Goal: Task Accomplishment & Management: Use online tool/utility

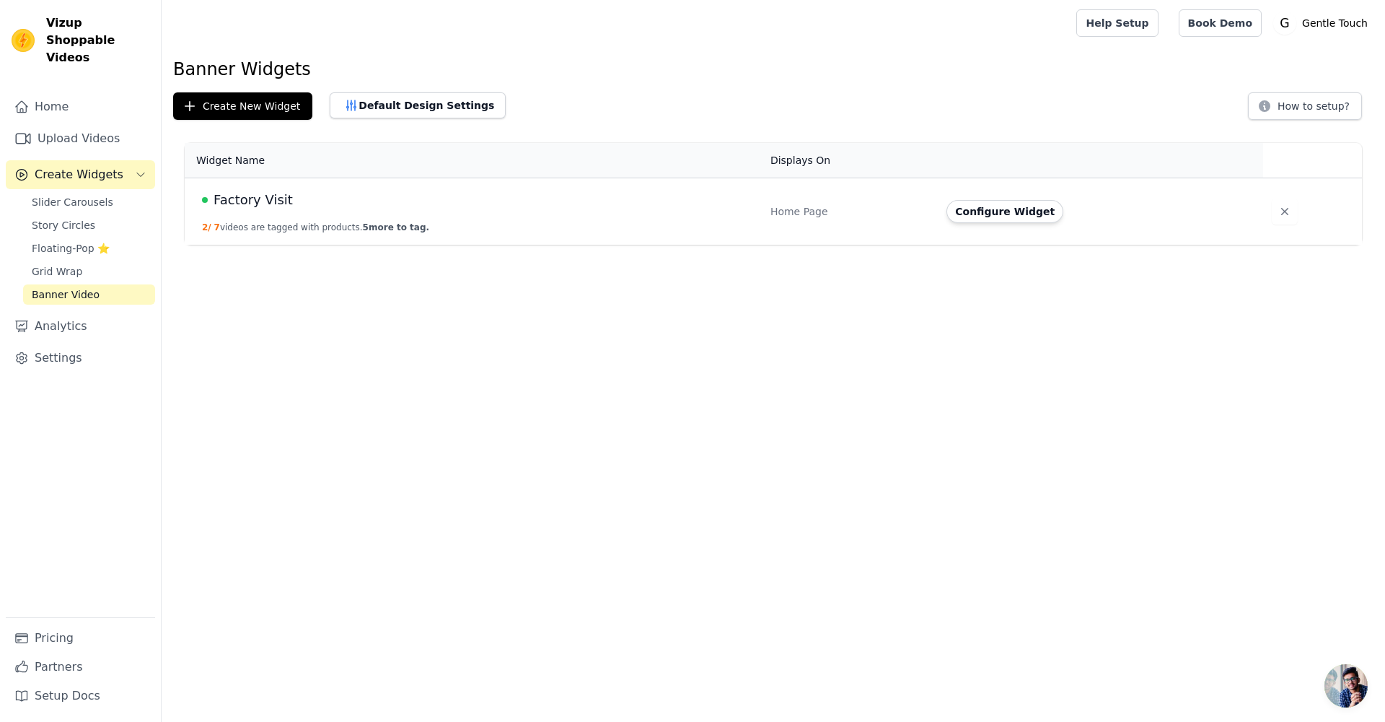
drag, startPoint x: 375, startPoint y: 25, endPoint x: 292, endPoint y: 63, distance: 92.3
click at [375, 25] on div at bounding box center [616, 23] width 886 height 46
click at [316, 210] on td "Factory Visit 2 / 7 videos are tagged with products. 5 more to tag." at bounding box center [473, 211] width 577 height 67
drag, startPoint x: 291, startPoint y: 216, endPoint x: 461, endPoint y: 251, distance: 173.8
click at [460, 245] on html "Vizup Shoppable Videos Home Upload Videos Create Widgets Slider Carousels Story…" at bounding box center [692, 122] width 1385 height 245
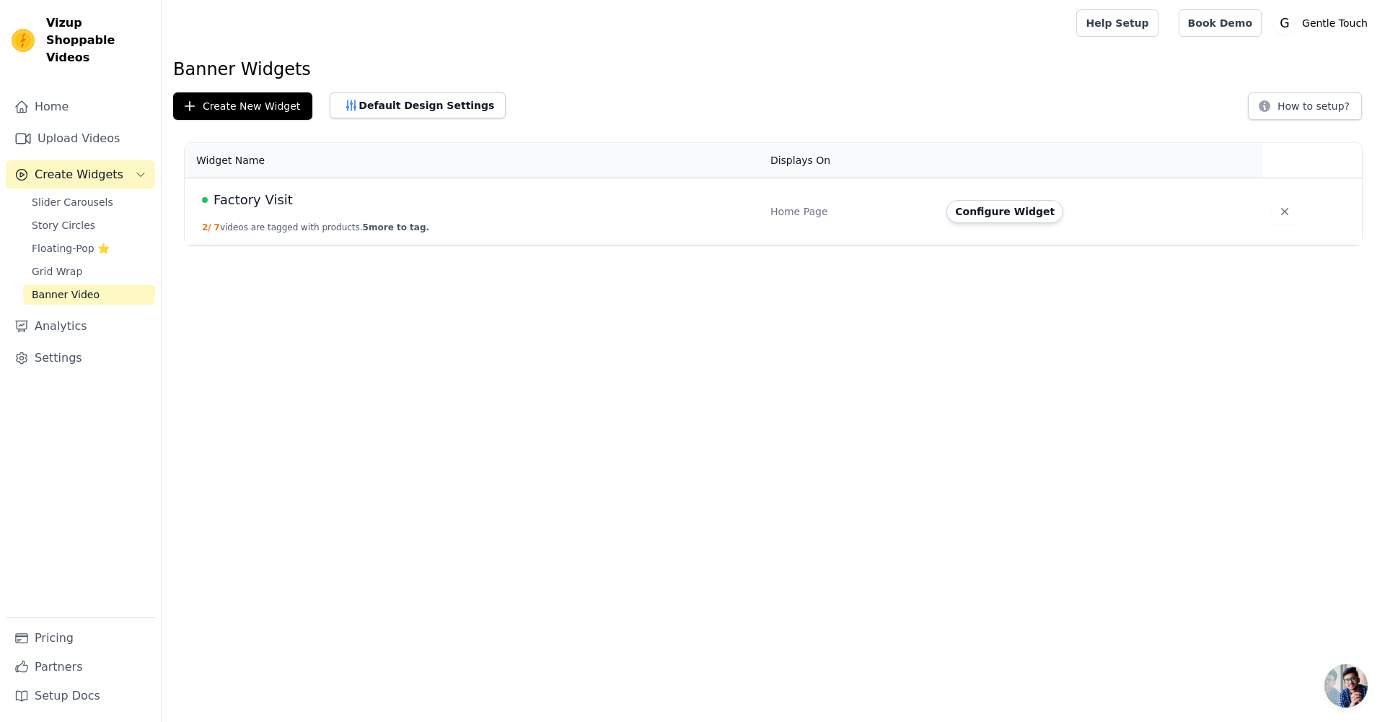
drag, startPoint x: 463, startPoint y: 244, endPoint x: 697, endPoint y: 196, distance: 238.7
click at [468, 244] on td "Factory Visit 2 / 7 videos are tagged with products. 5 more to tag." at bounding box center [473, 211] width 577 height 67
click at [1014, 219] on button "Configure Widget" at bounding box center [1005, 211] width 117 height 23
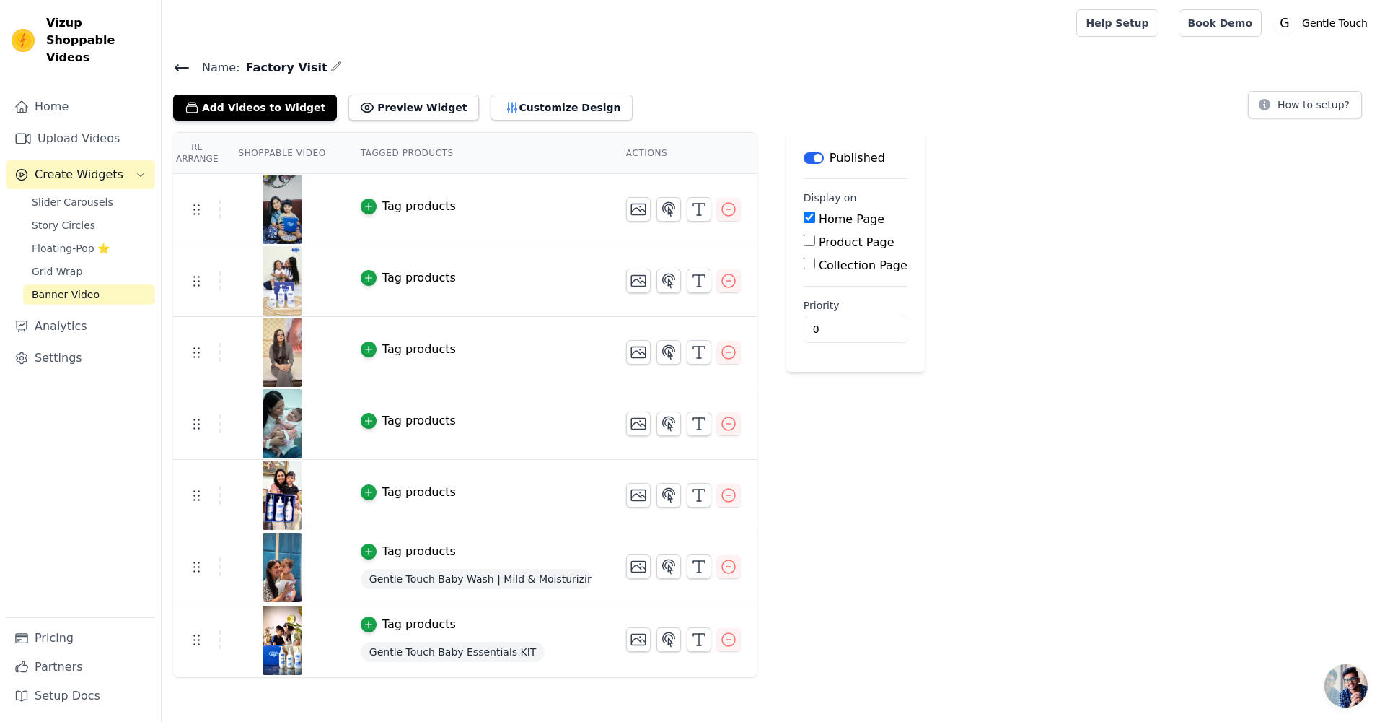
click at [180, 63] on icon at bounding box center [181, 67] width 17 height 17
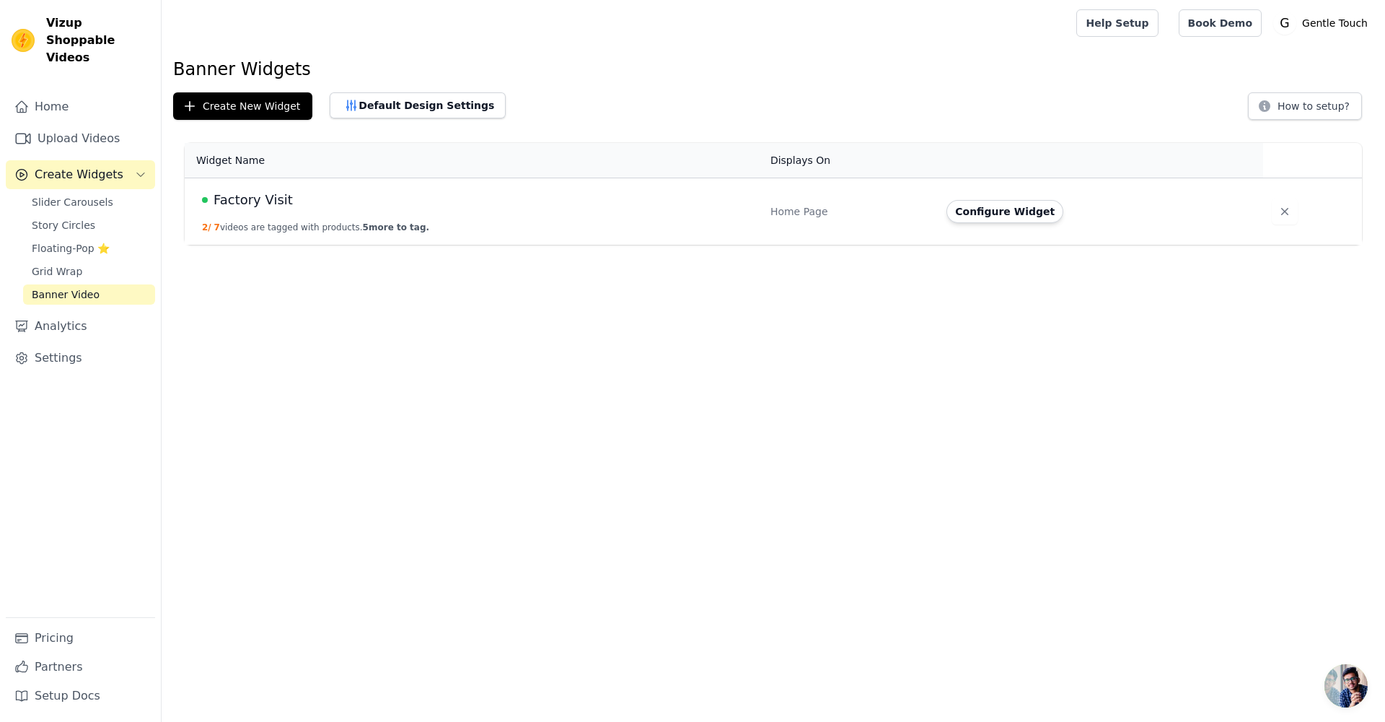
drag, startPoint x: 956, startPoint y: 209, endPoint x: 986, endPoint y: 215, distance: 30.9
click at [958, 210] on button "Configure Widget" at bounding box center [1005, 211] width 117 height 23
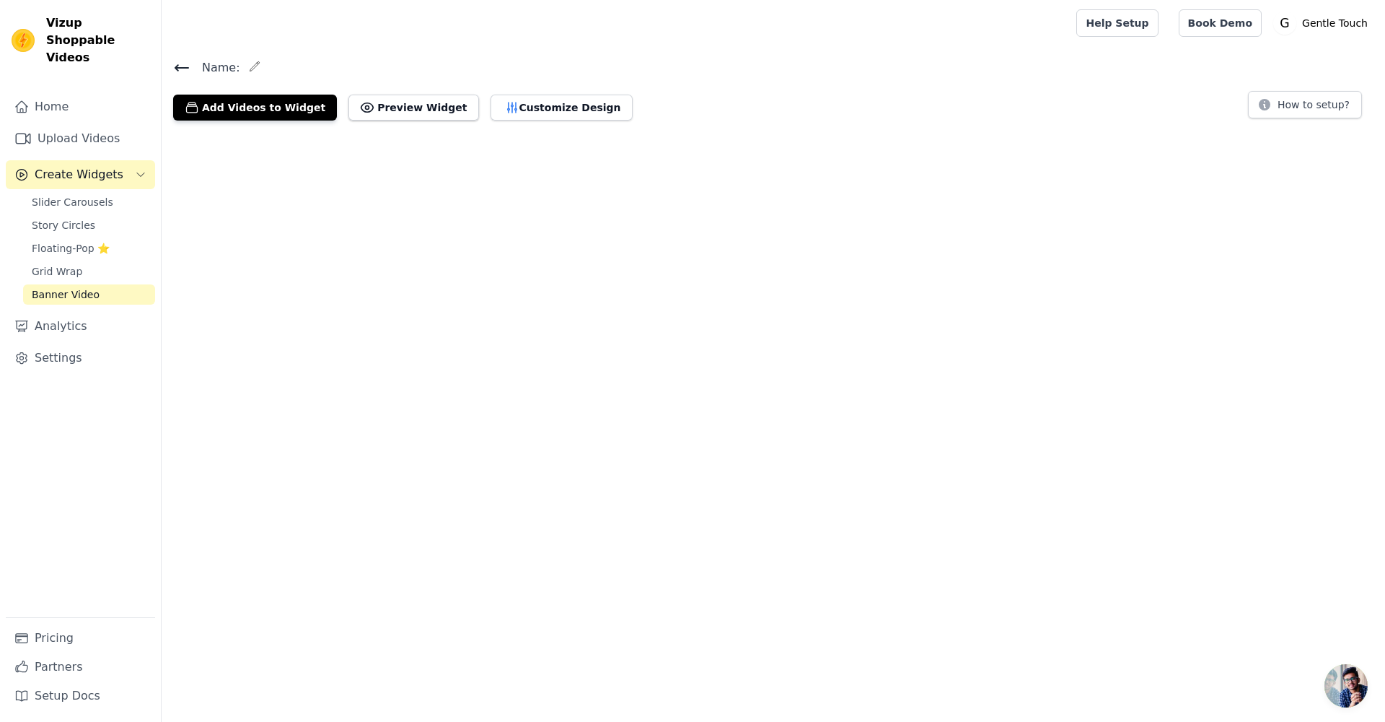
click at [987, 132] on html "Vizup Shoppable Videos Home Upload Videos Create Widgets Slider Carousels Story…" at bounding box center [692, 66] width 1385 height 132
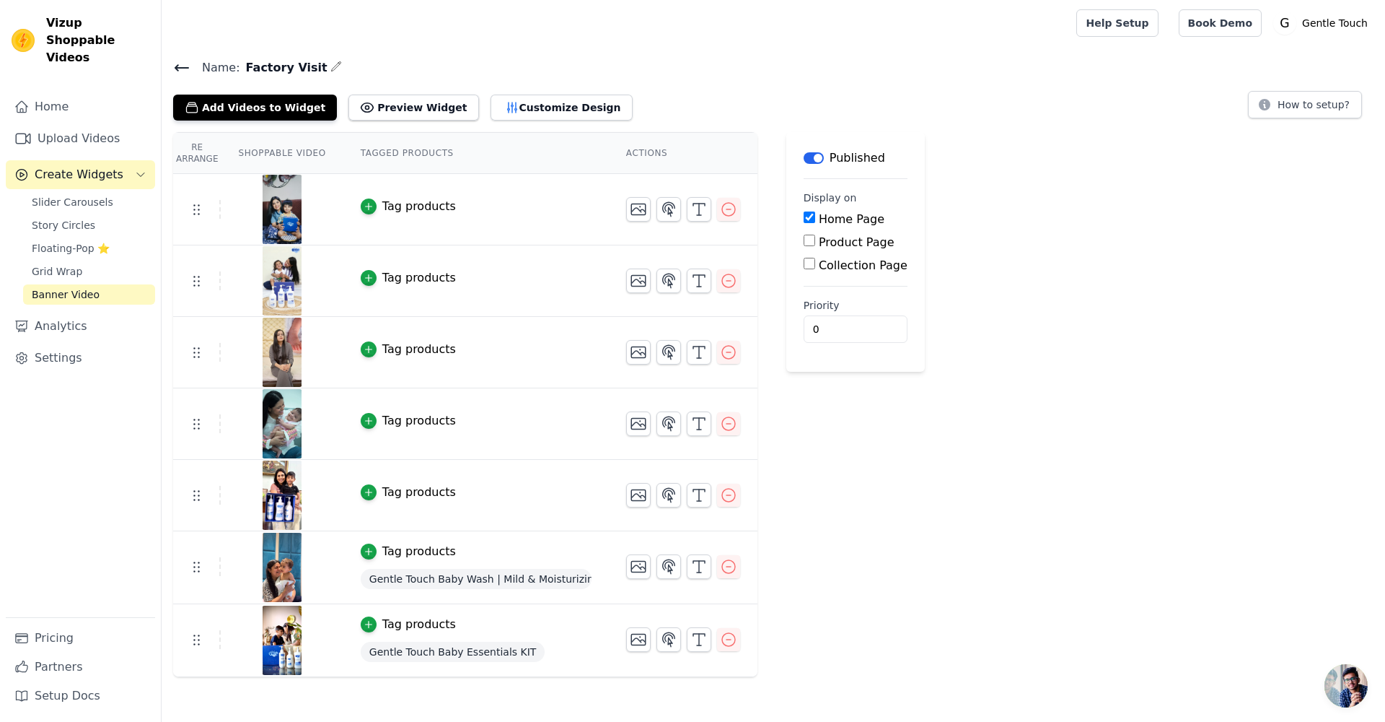
click at [463, 577] on span "Gentle Touch Baby Wash | Mild & Moisturizing" at bounding box center [476, 579] width 231 height 20
click at [374, 554] on div "button" at bounding box center [369, 551] width 16 height 16
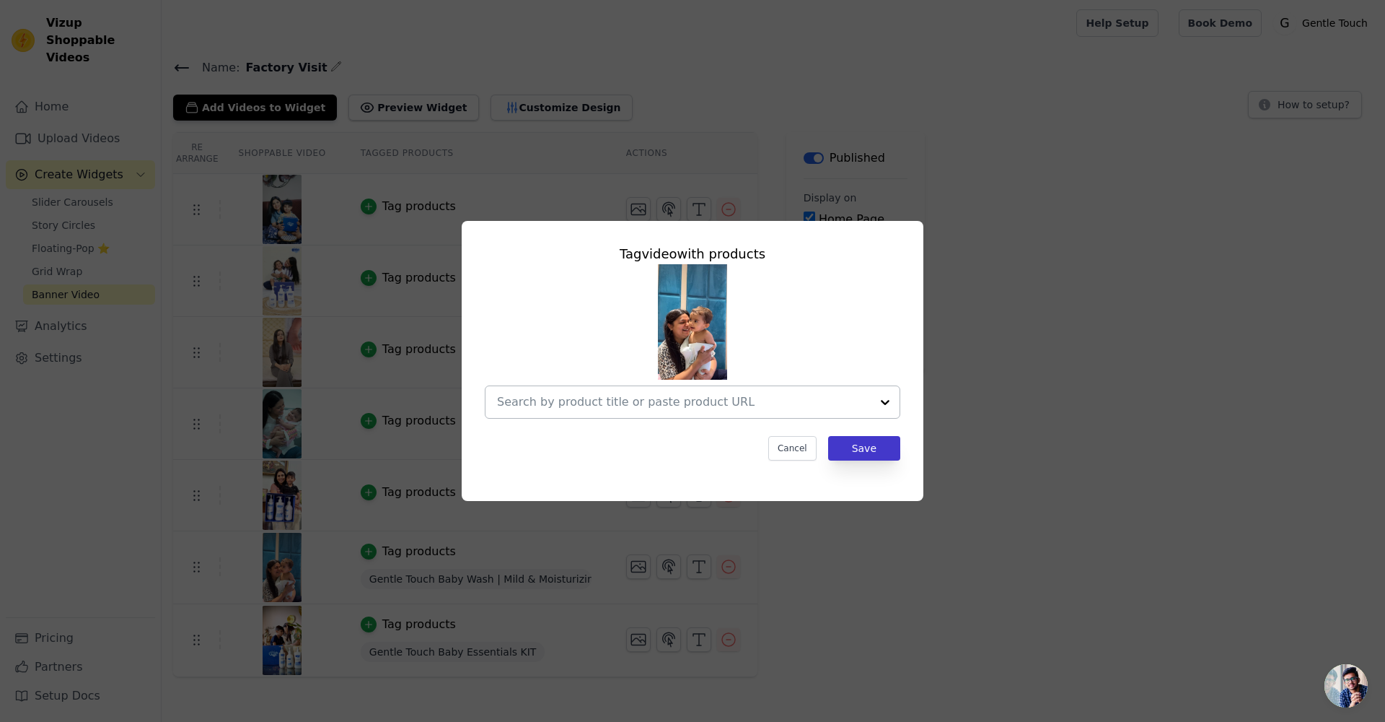
click at [856, 445] on button "Save" at bounding box center [864, 448] width 72 height 25
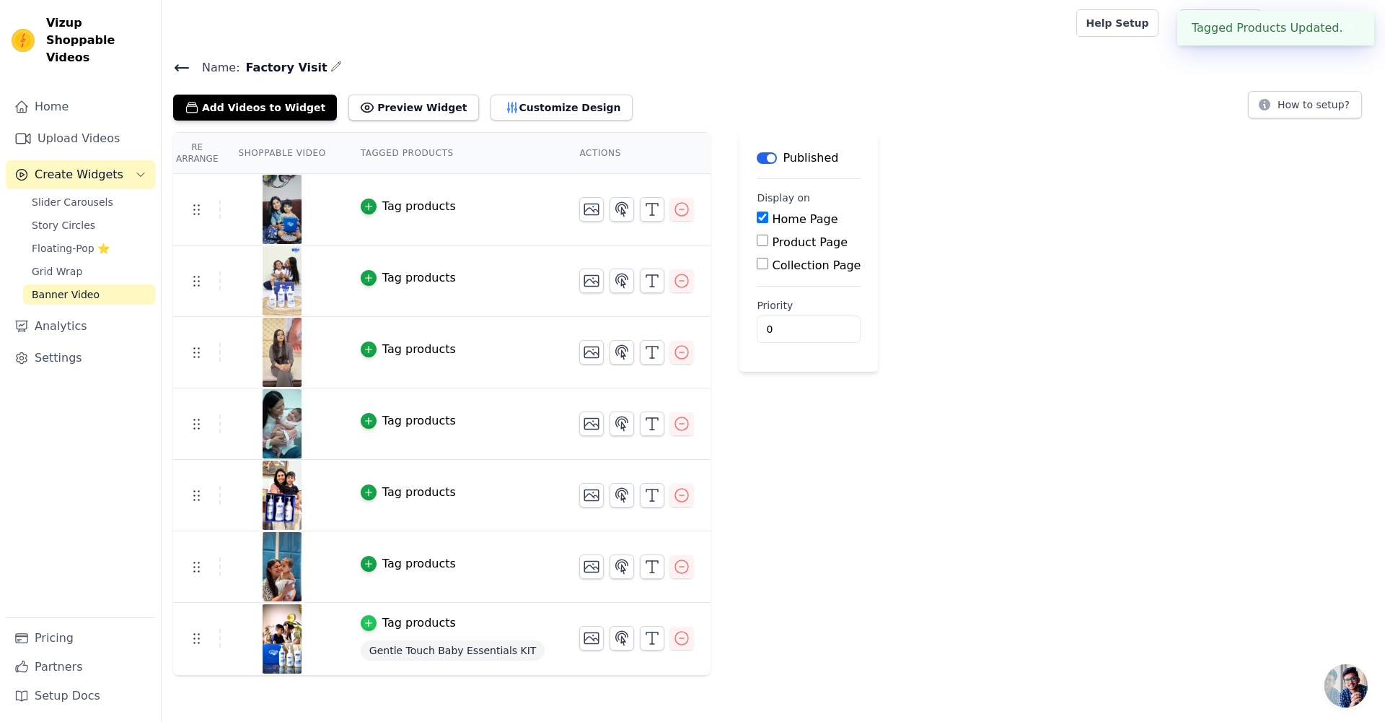
click at [369, 625] on icon "button" at bounding box center [369, 623] width 10 height 10
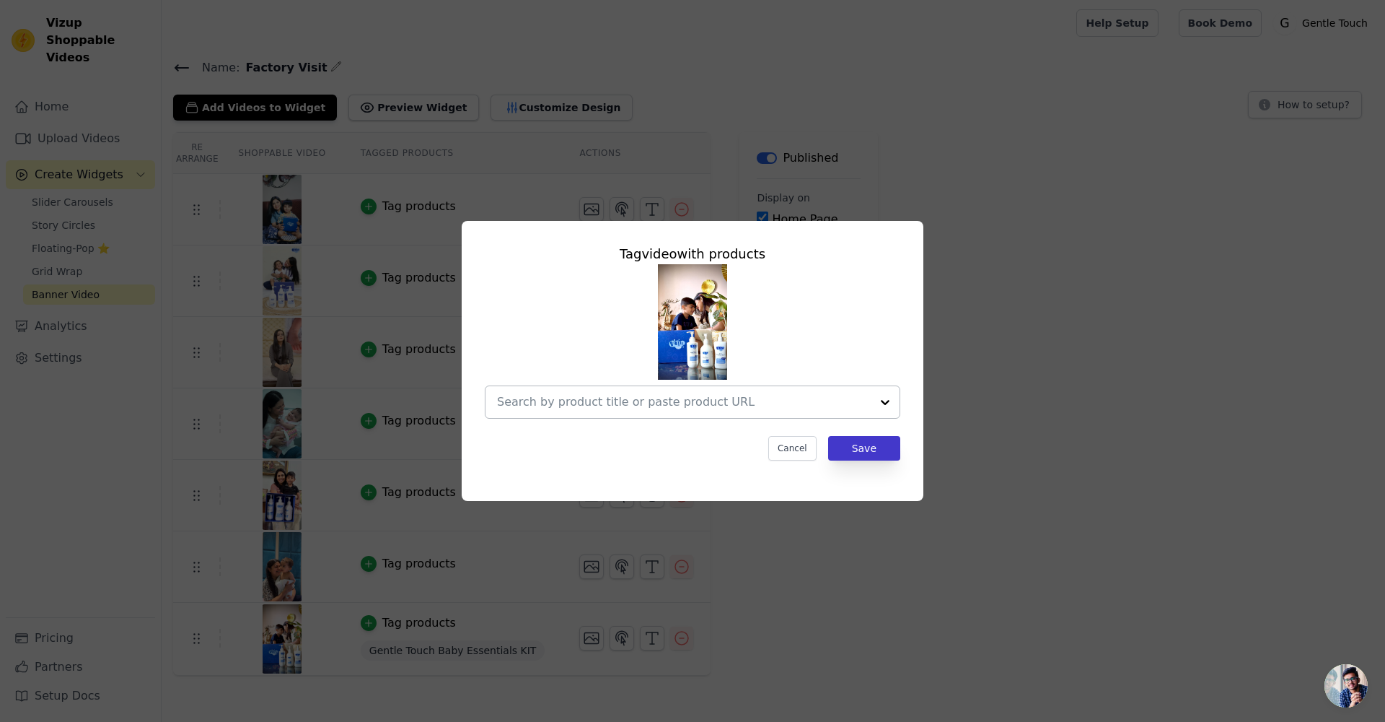
click at [857, 456] on button "Save" at bounding box center [864, 448] width 72 height 25
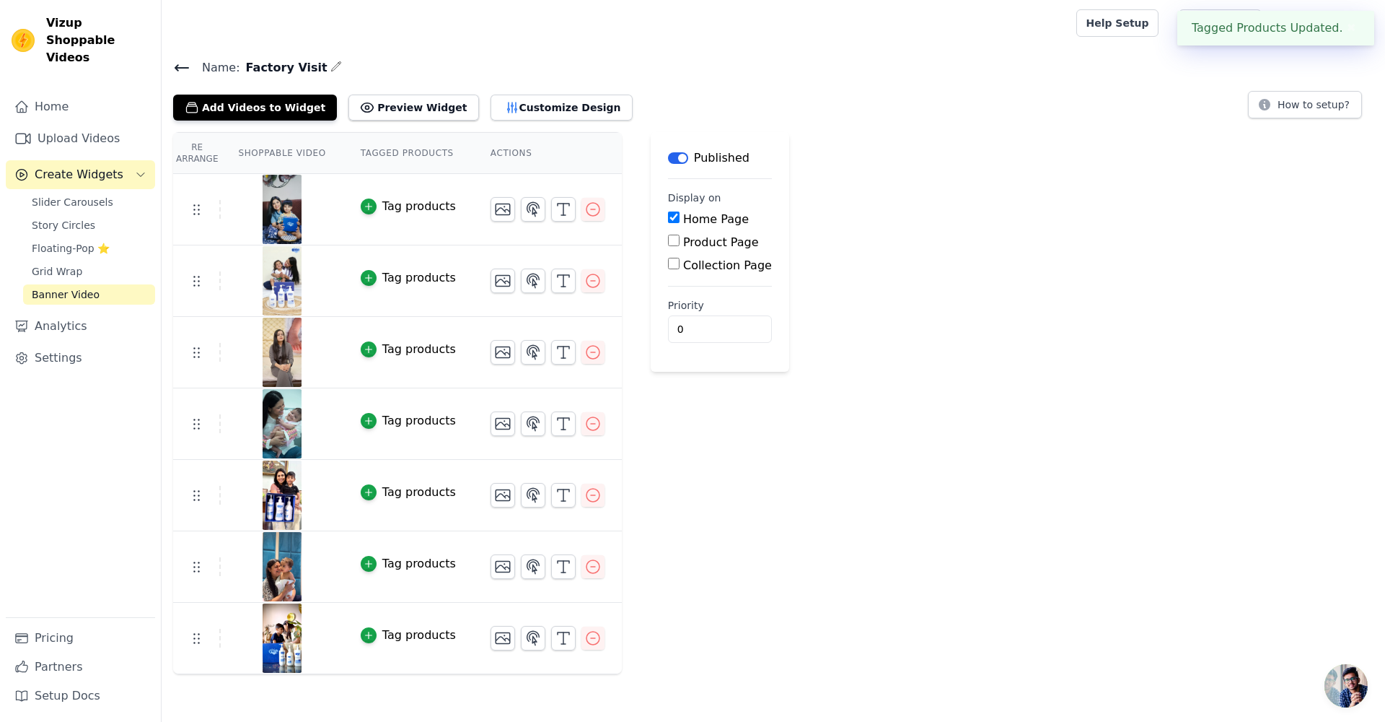
click at [186, 70] on icon at bounding box center [181, 67] width 17 height 17
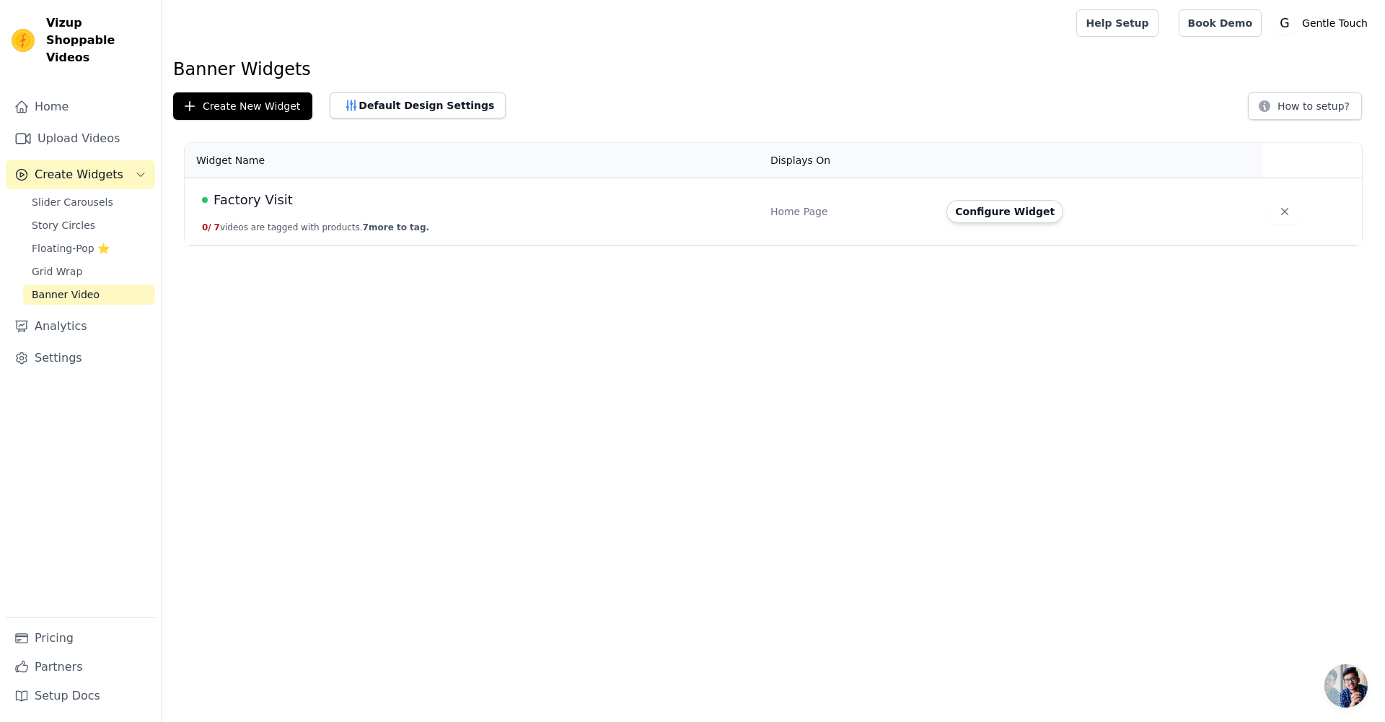
drag, startPoint x: 336, startPoint y: 216, endPoint x: 472, endPoint y: 222, distance: 135.8
click at [472, 222] on td "Factory Visit 0 / 7 videos are tagged with products. 7 more to tag." at bounding box center [473, 211] width 577 height 67
drag, startPoint x: 472, startPoint y: 222, endPoint x: 460, endPoint y: 232, distance: 15.9
click at [472, 222] on td "Factory Visit 0 / 7 videos are tagged with products. 7 more to tag." at bounding box center [473, 211] width 577 height 67
